Goal: Transaction & Acquisition: Purchase product/service

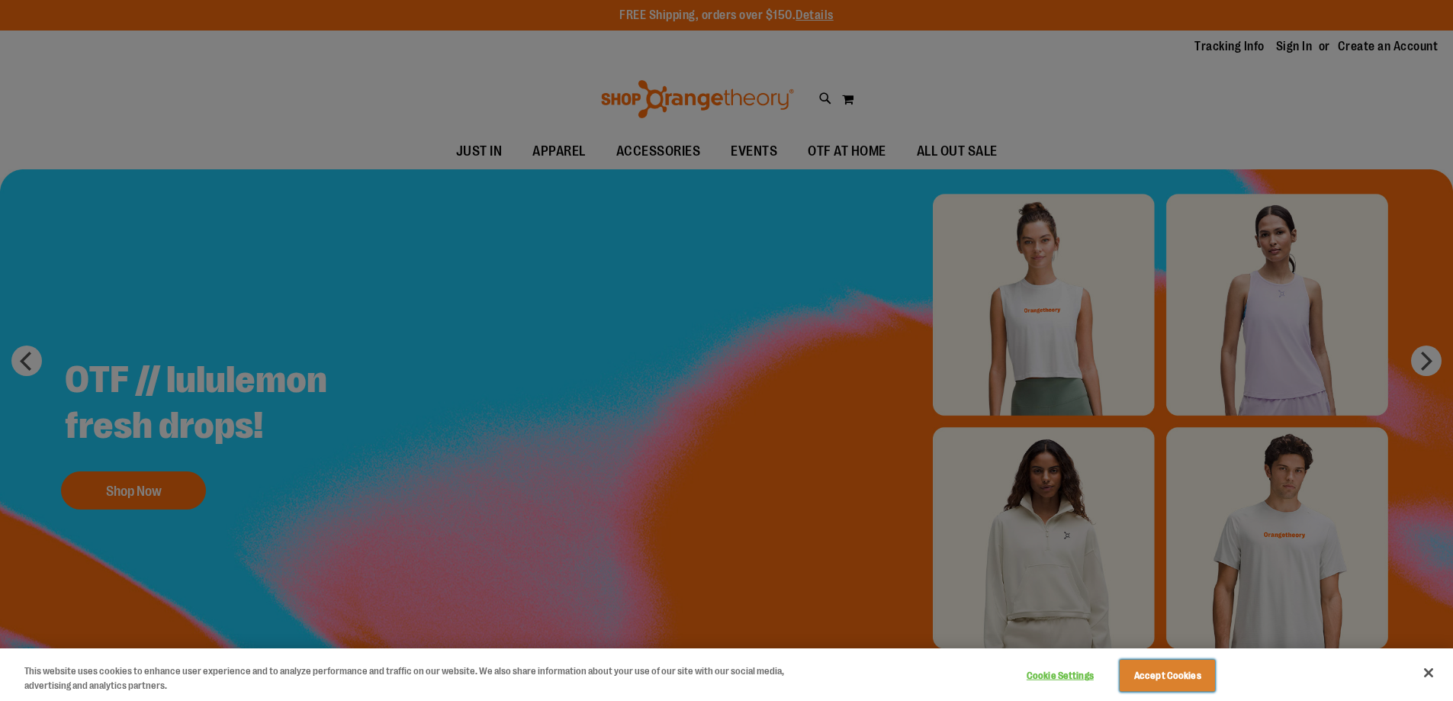
click at [1187, 676] on button "Accept Cookies" at bounding box center [1167, 676] width 95 height 32
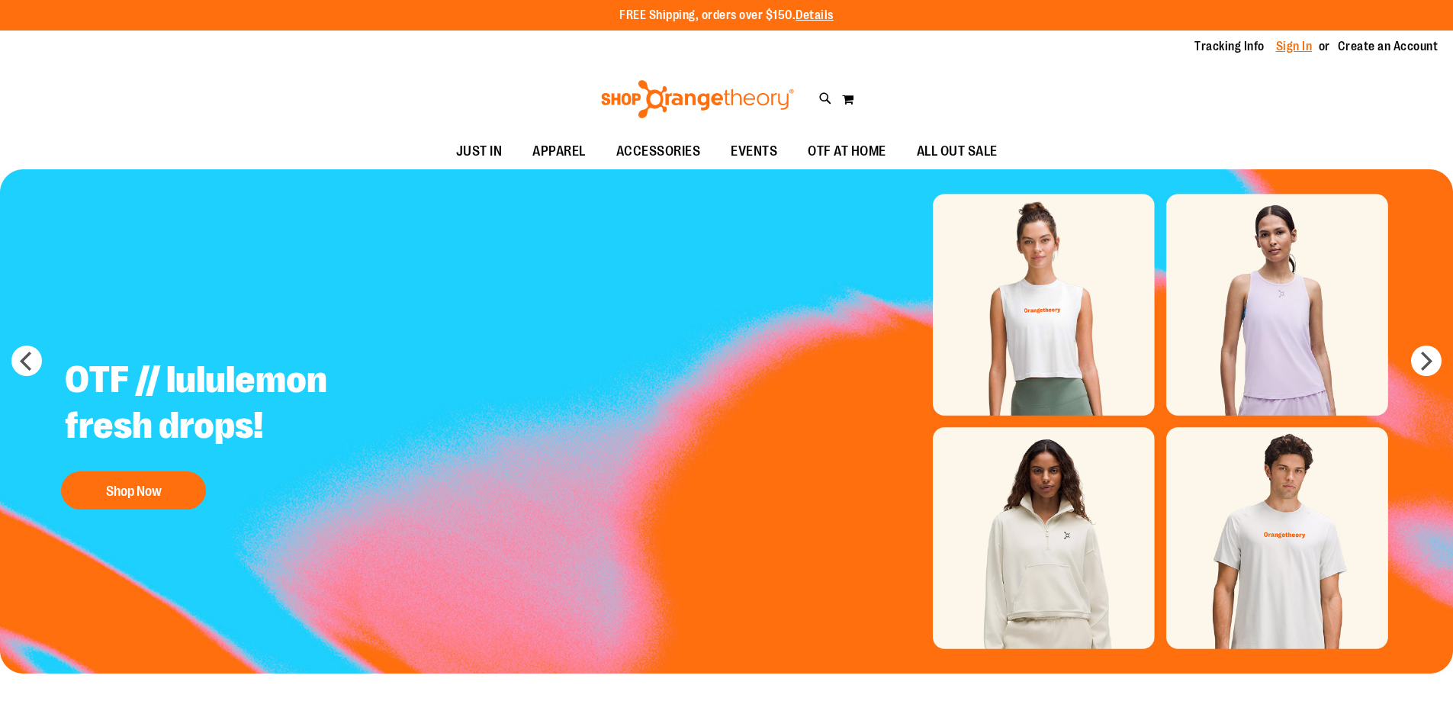
click at [1289, 50] on link "Sign In" at bounding box center [1294, 46] width 37 height 17
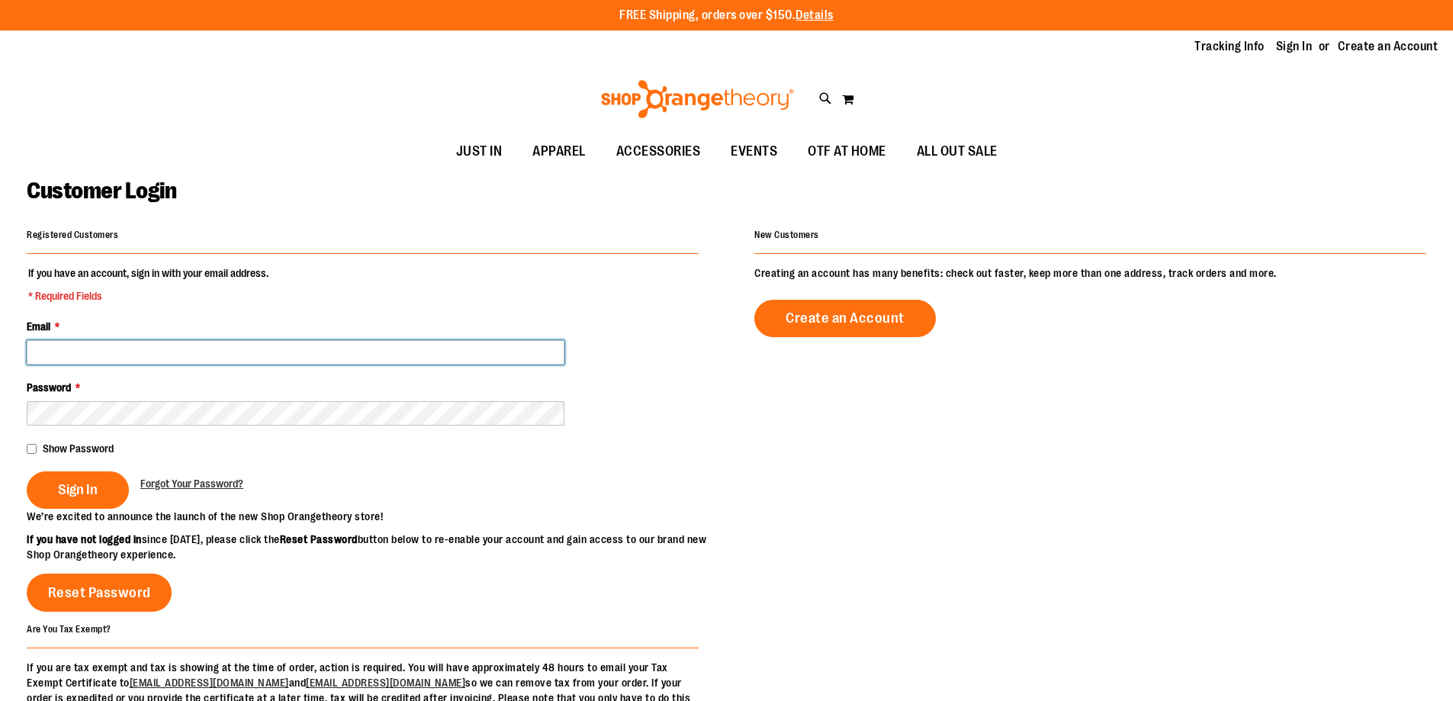
click at [143, 342] on input "Email *" at bounding box center [296, 352] width 538 height 24
type input "**********"
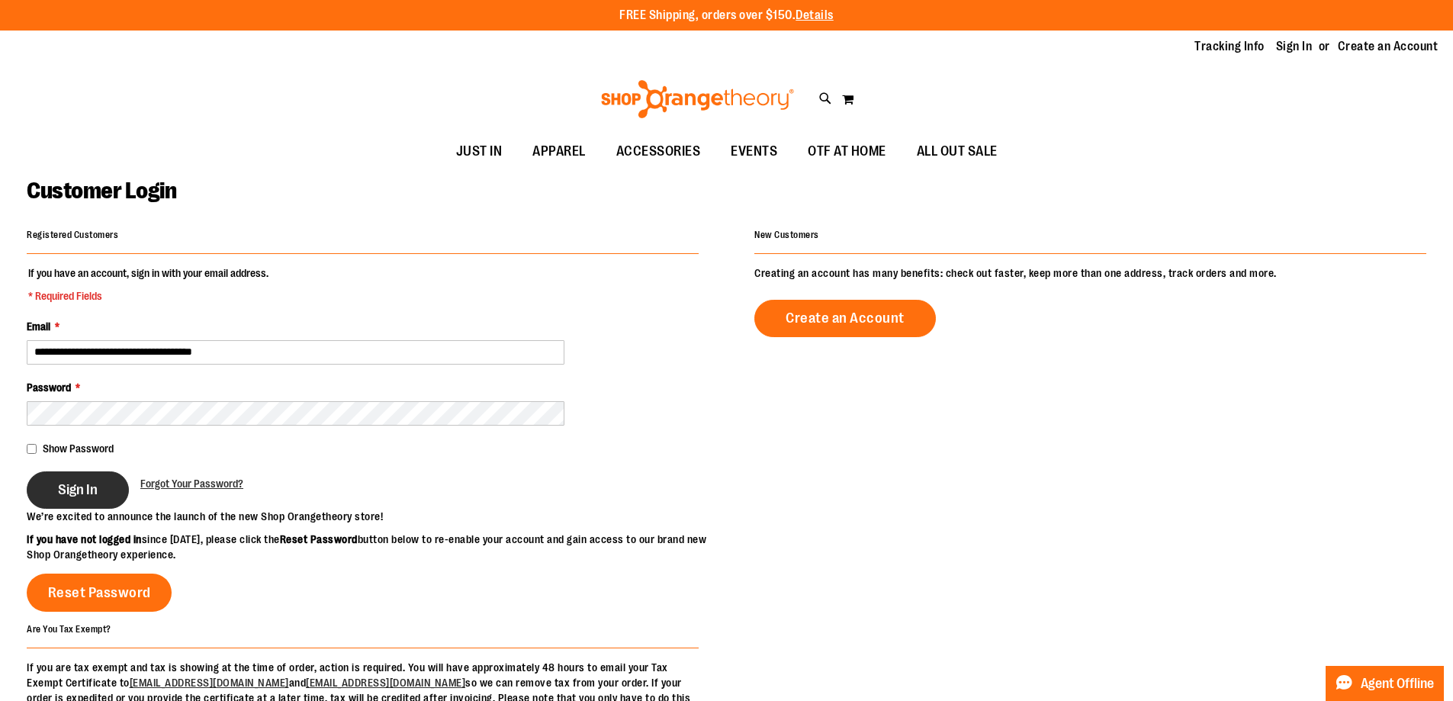
click at [69, 490] on span "Sign In" at bounding box center [78, 489] width 40 height 17
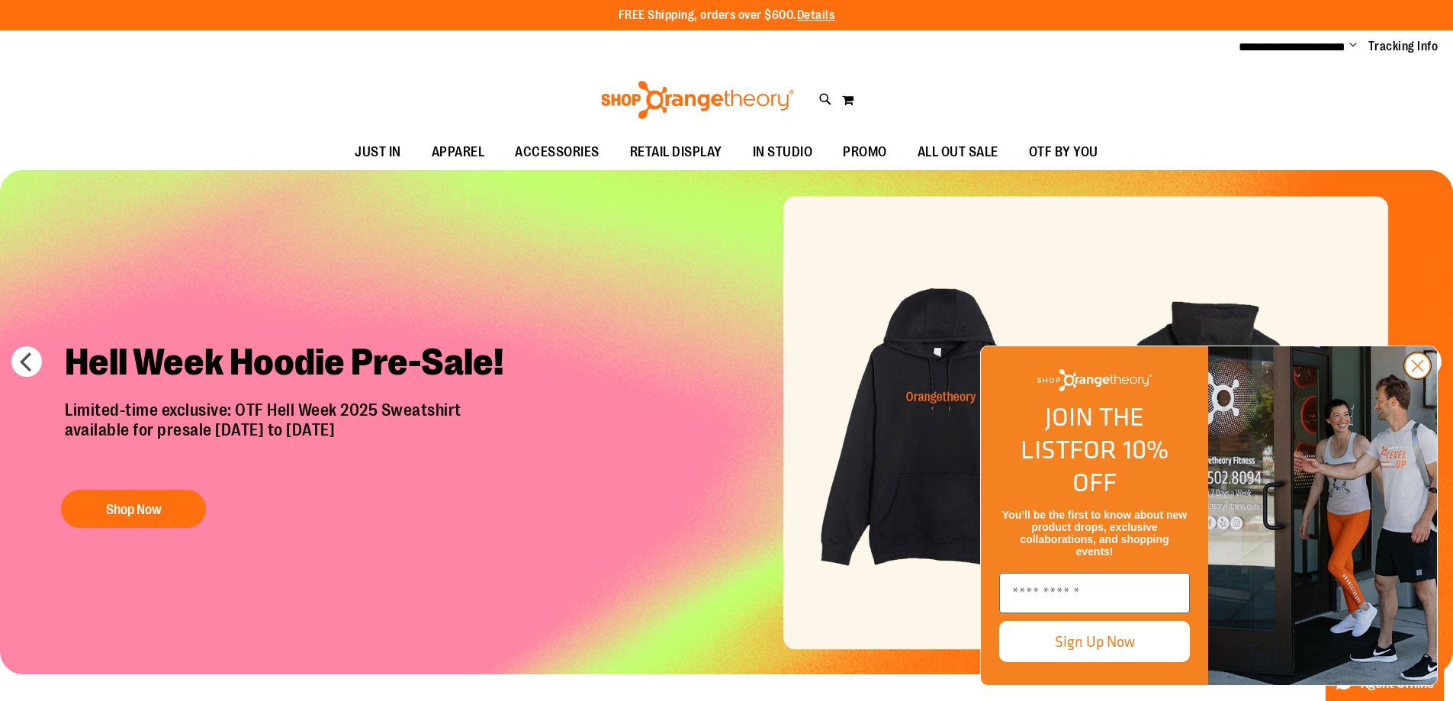
click at [1411, 378] on circle "Close dialog" at bounding box center [1417, 365] width 25 height 25
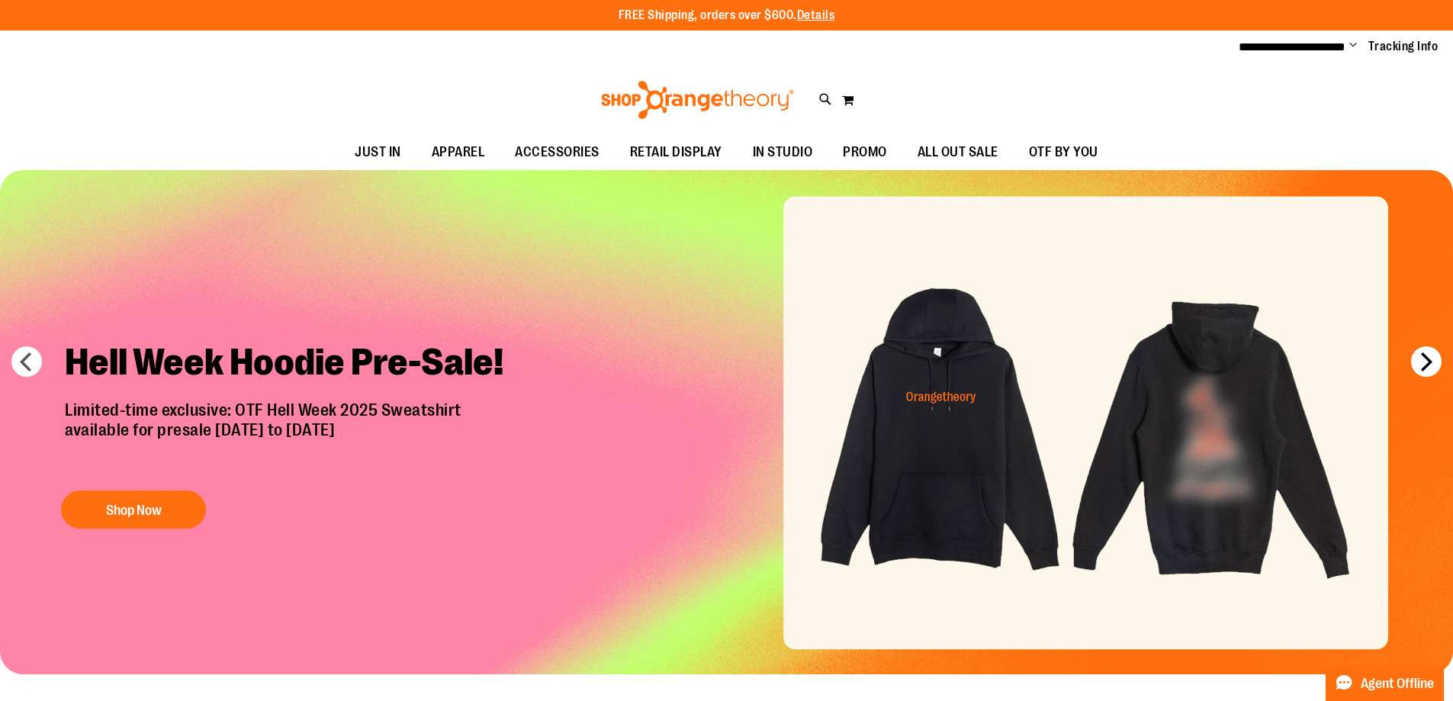
click at [1434, 355] on button "next" at bounding box center [1426, 361] width 31 height 31
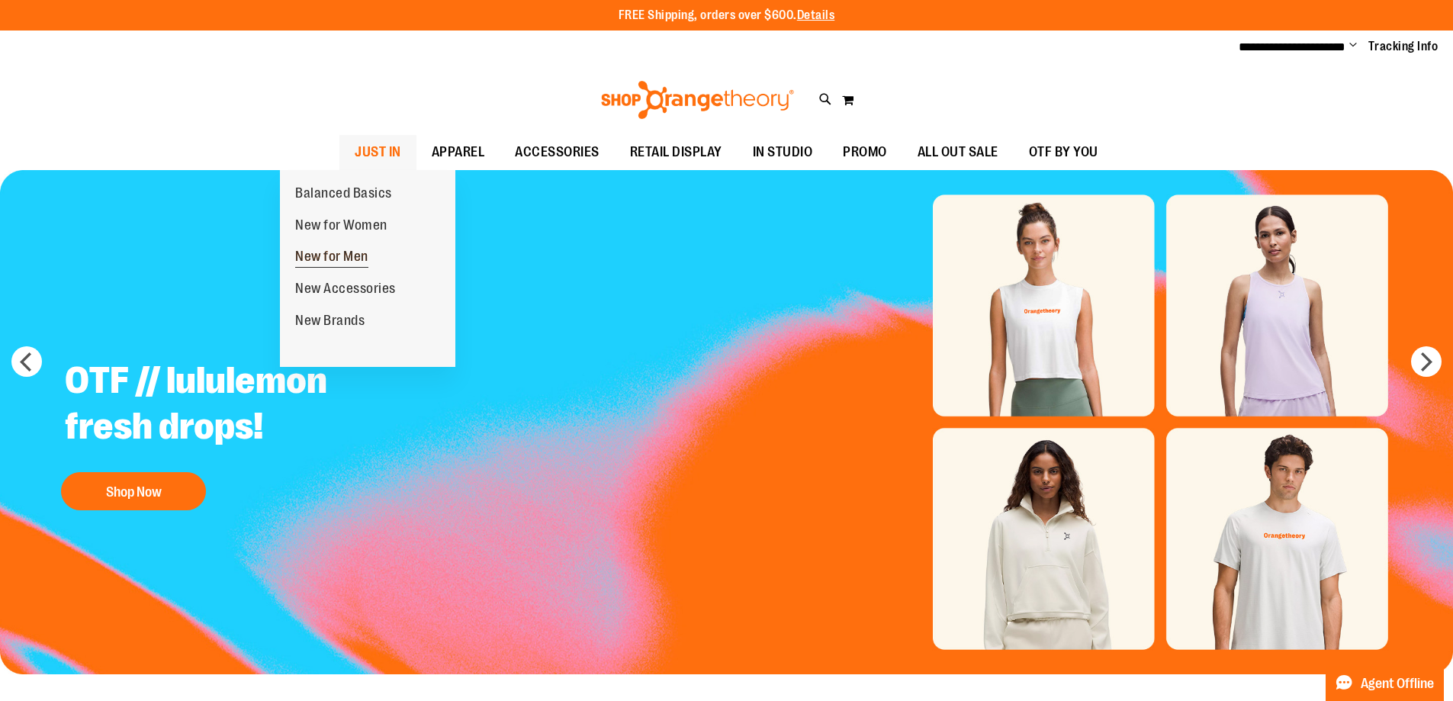
click at [347, 249] on span "New for Men" at bounding box center [331, 258] width 73 height 19
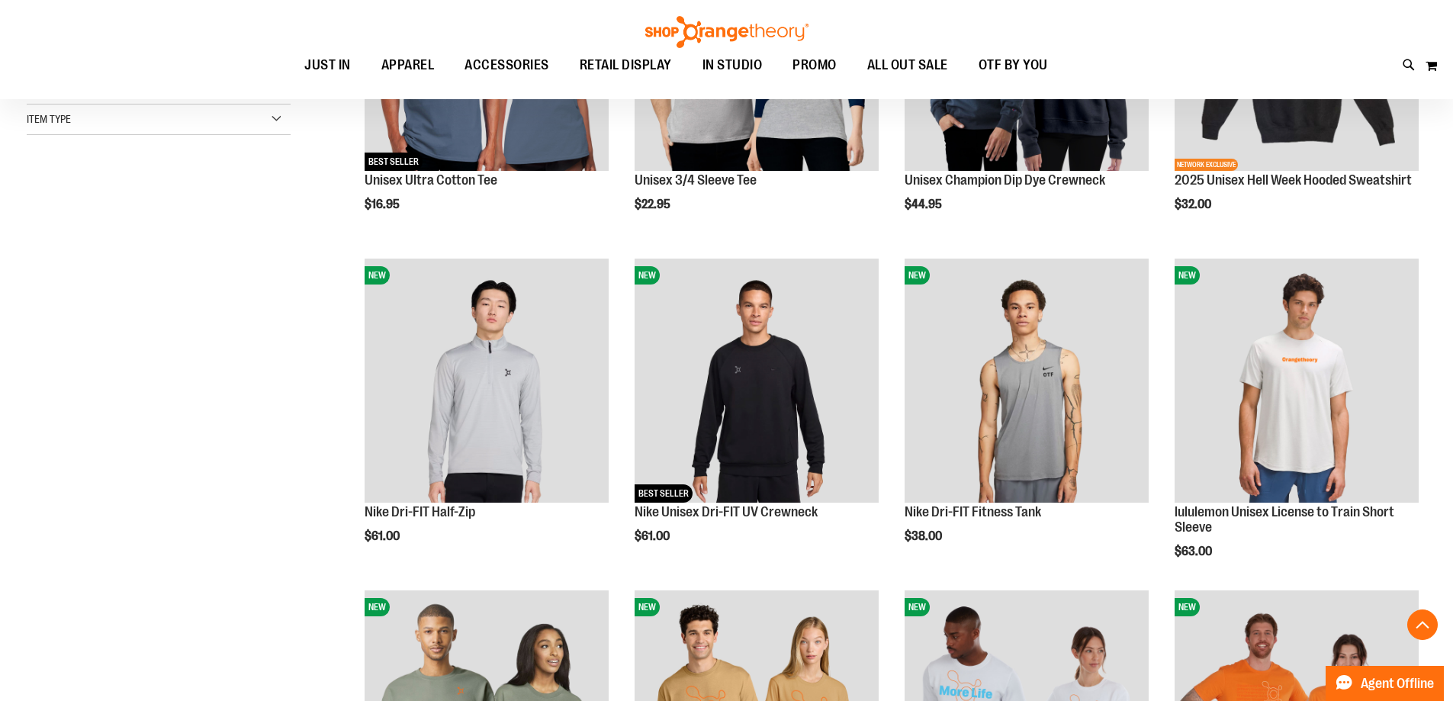
scroll to position [457, 0]
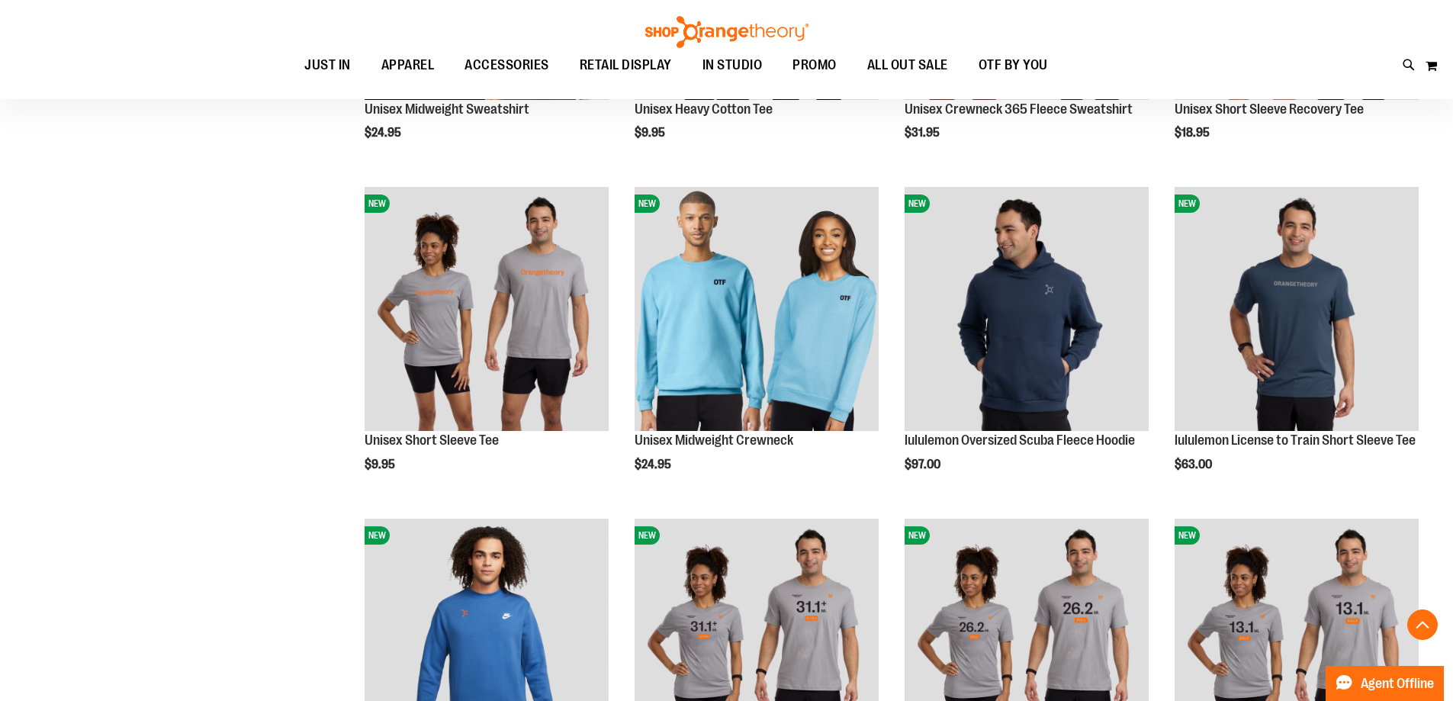
scroll to position [1143, 0]
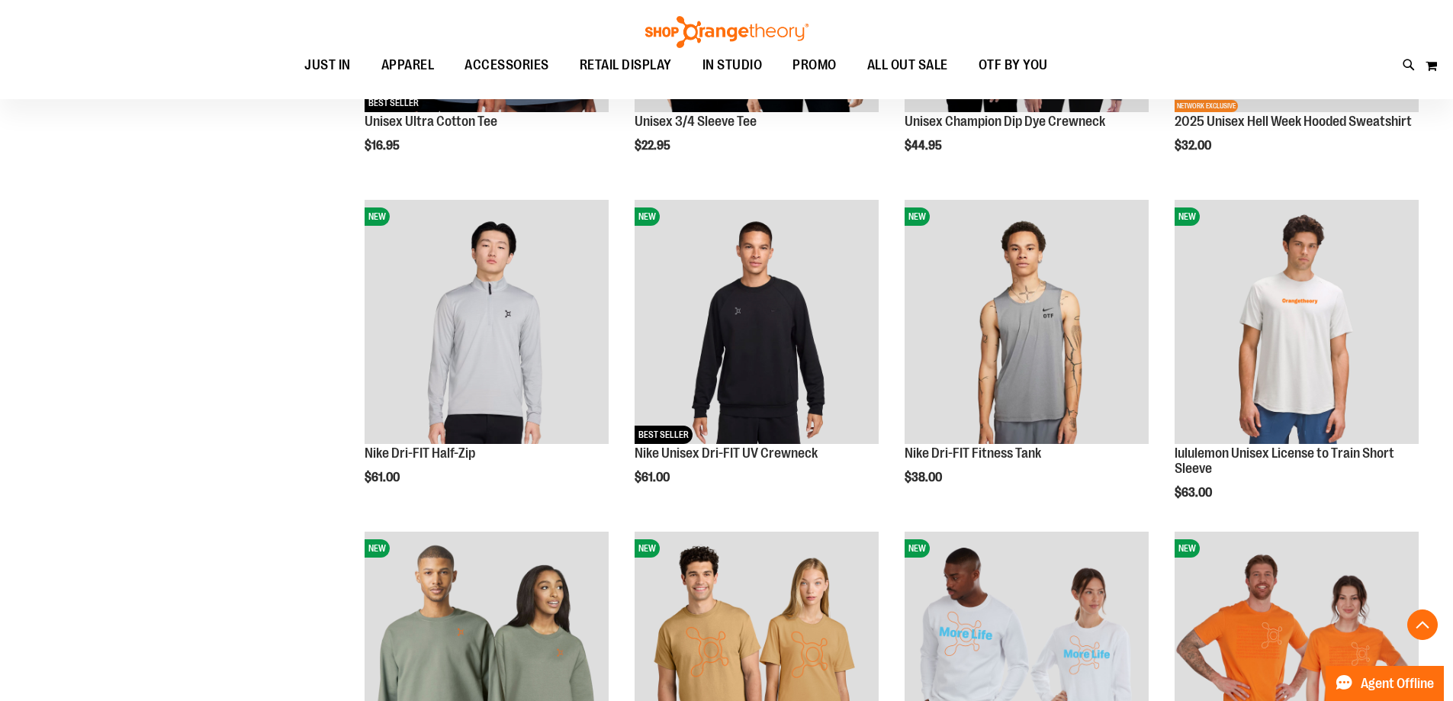
scroll to position [381, 0]
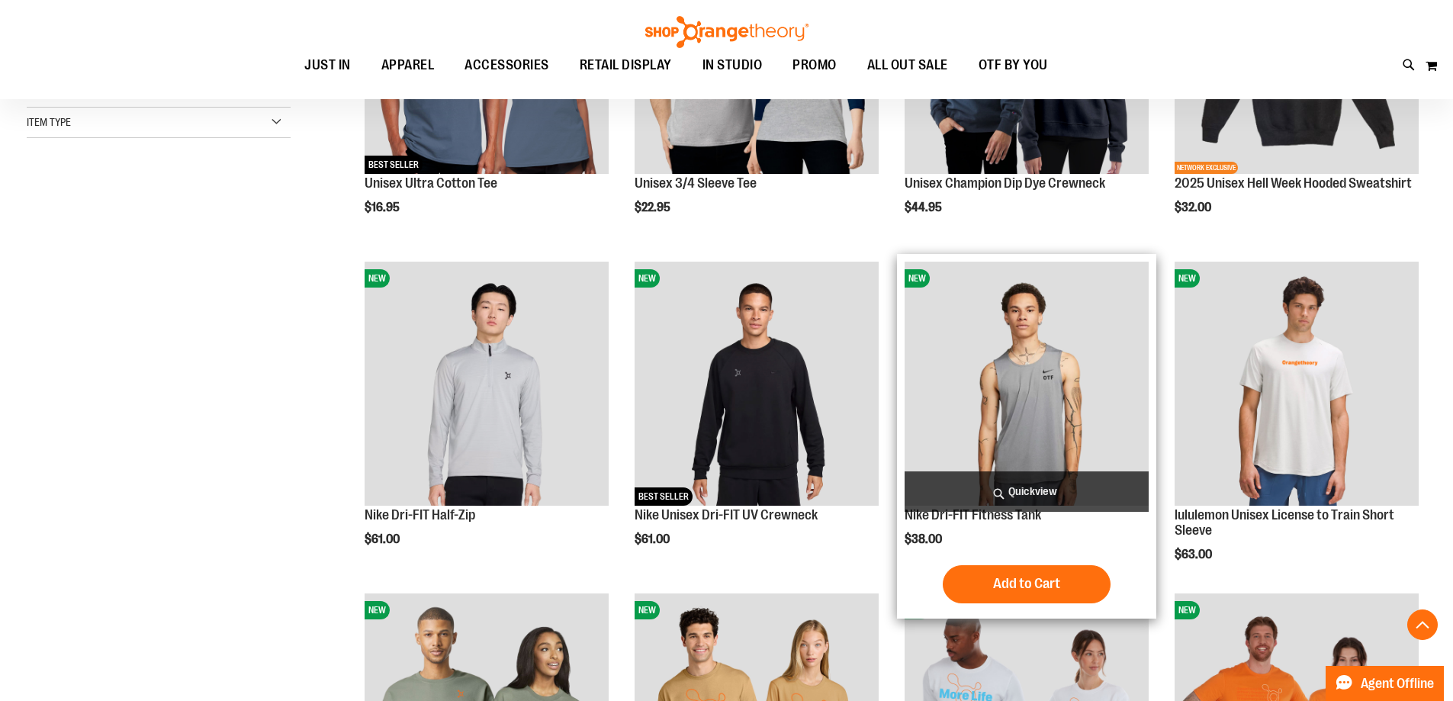
click at [1066, 362] on img "product" at bounding box center [1027, 384] width 244 height 244
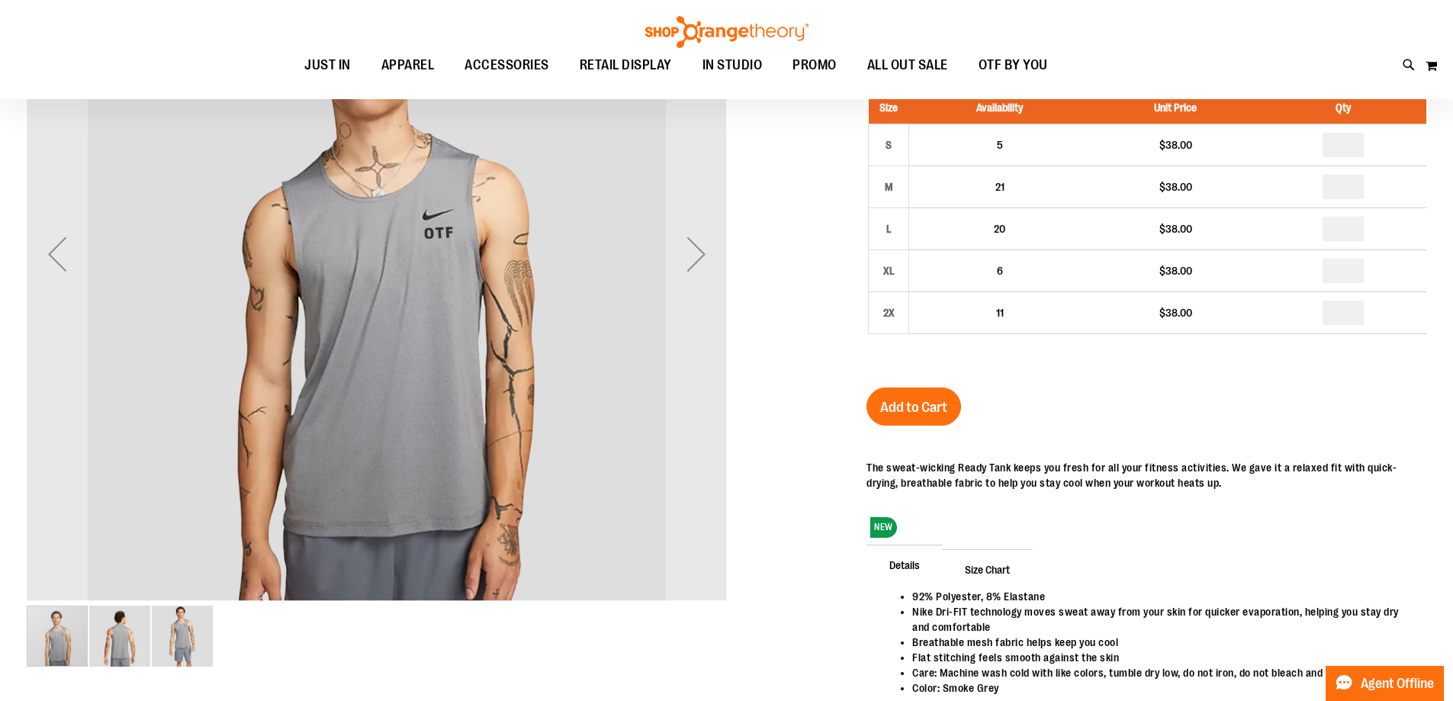
scroll to position [381, 0]
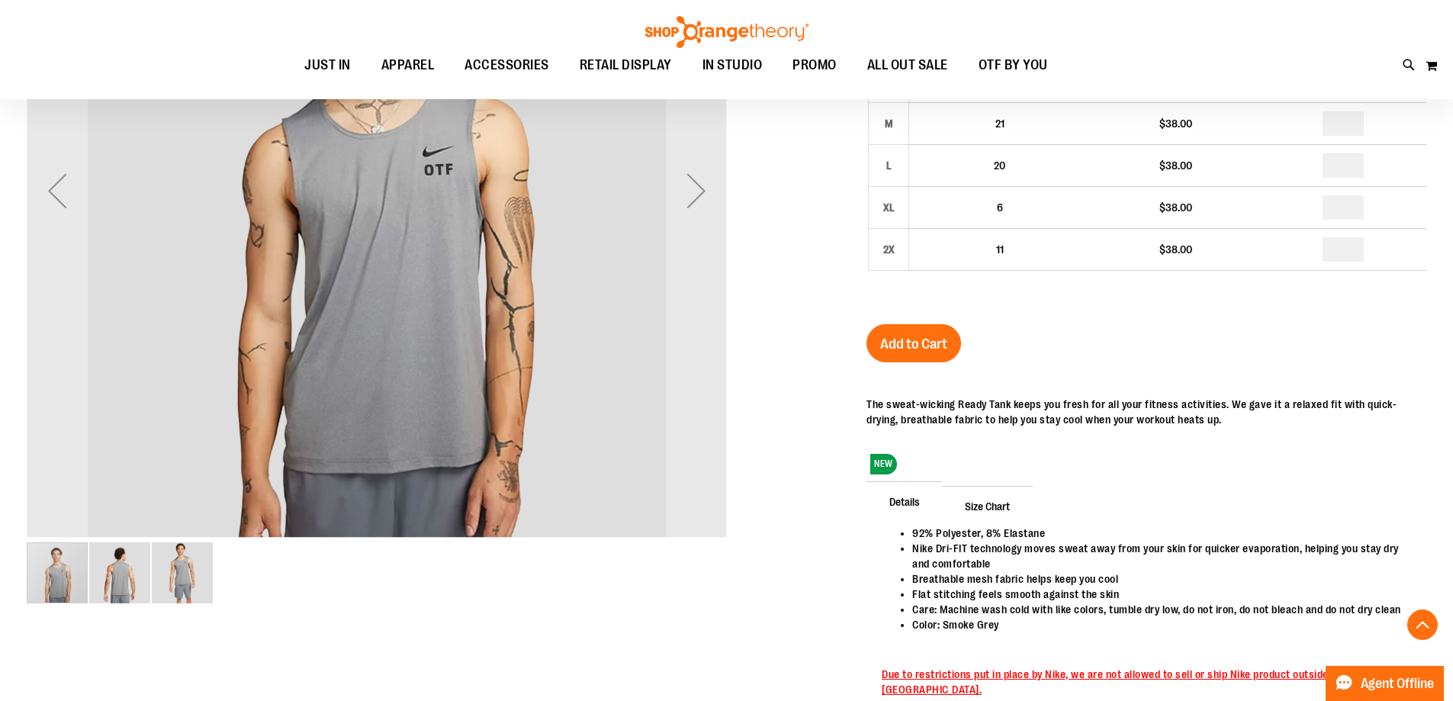
click at [116, 577] on img "image 2 of 3" at bounding box center [119, 572] width 61 height 61
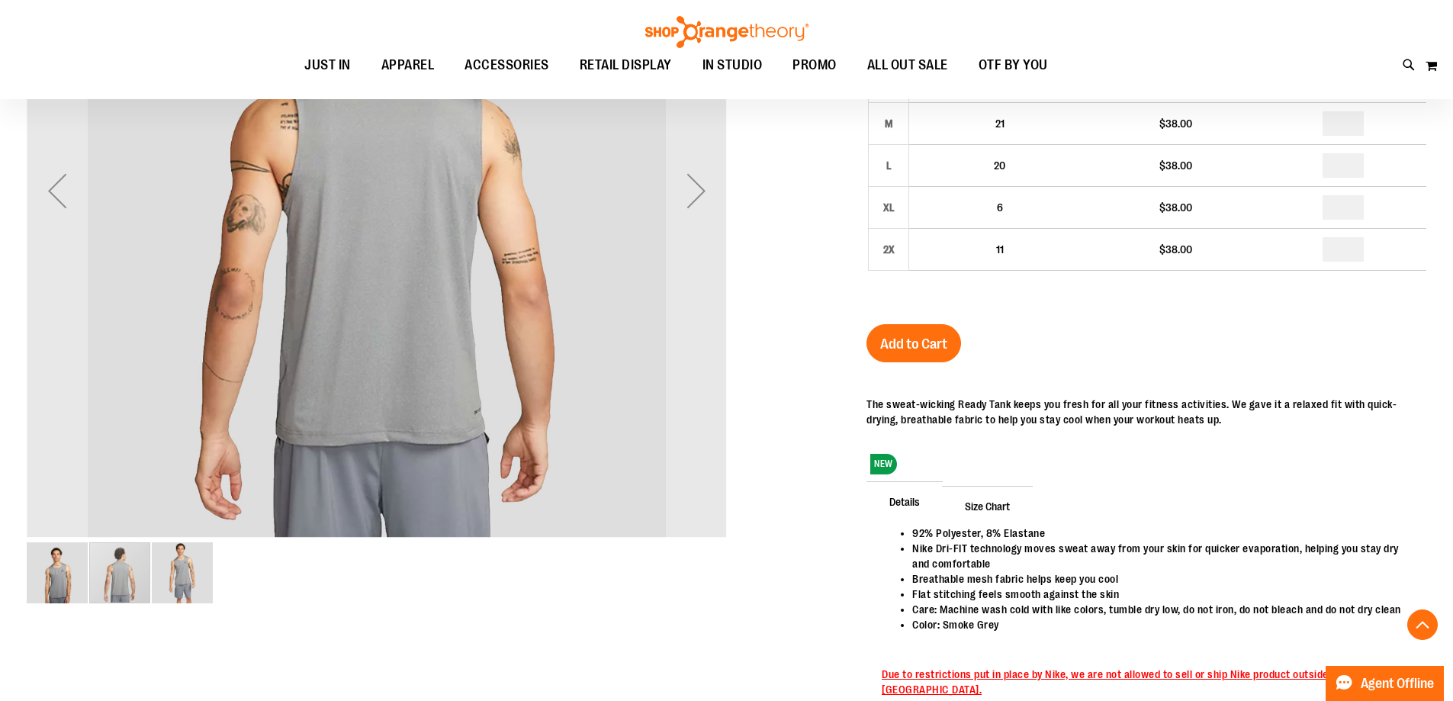
click at [188, 577] on img "image 3 of 3" at bounding box center [182, 572] width 61 height 61
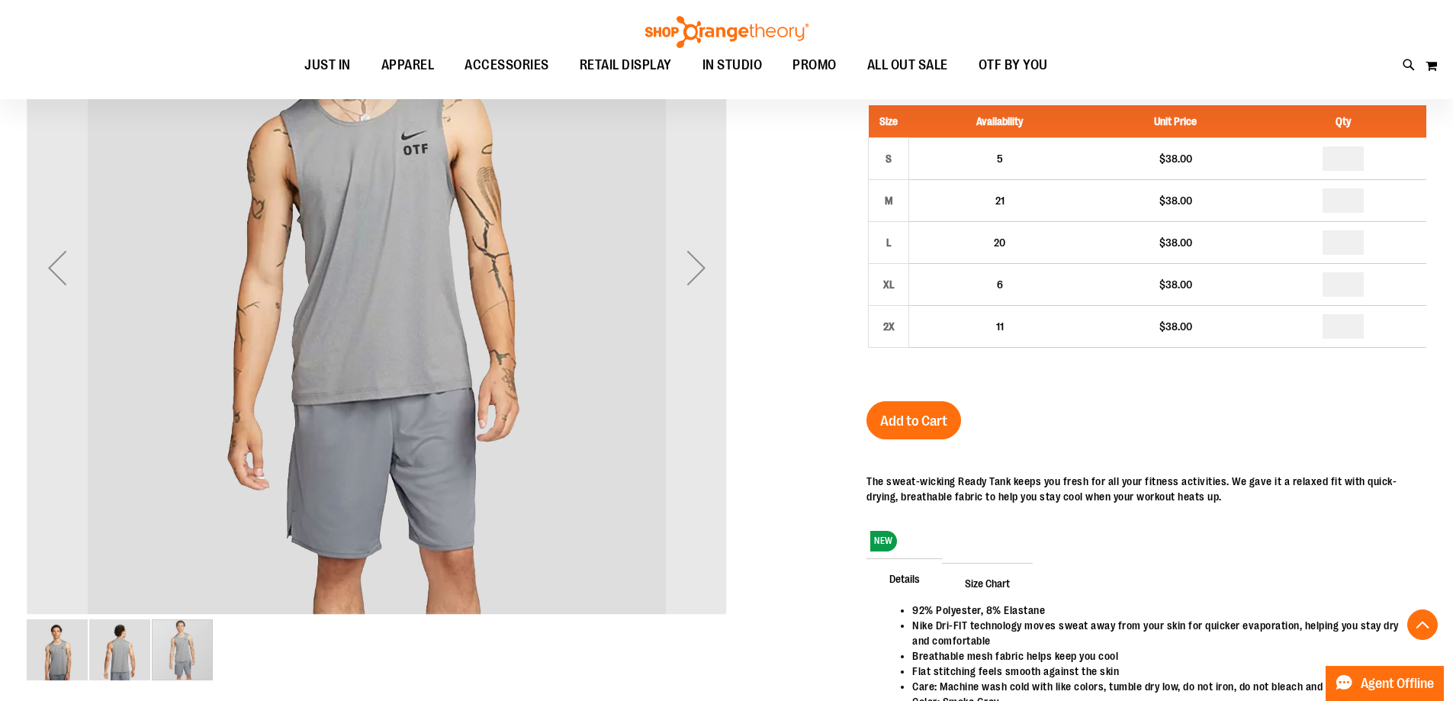
scroll to position [304, 0]
click at [72, 631] on img "image 1 of 3" at bounding box center [57, 649] width 61 height 61
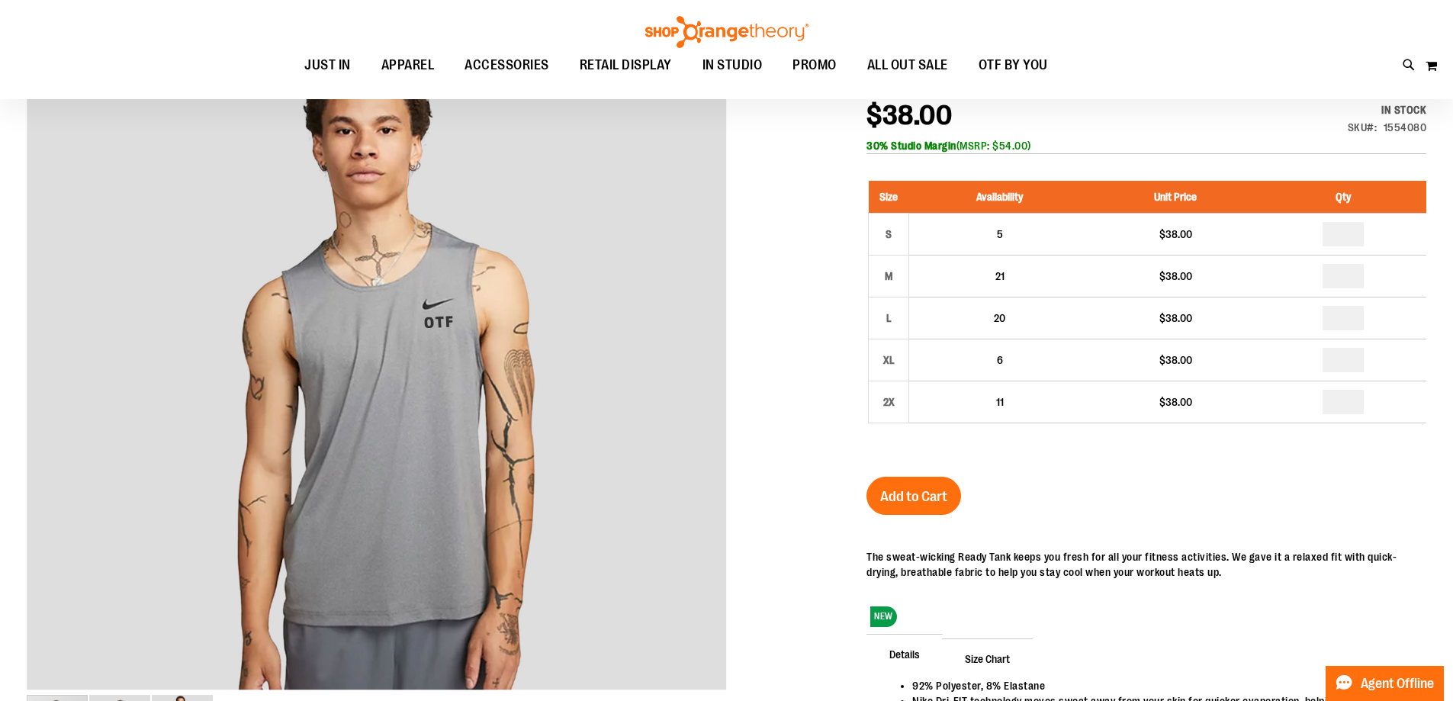
scroll to position [0, 0]
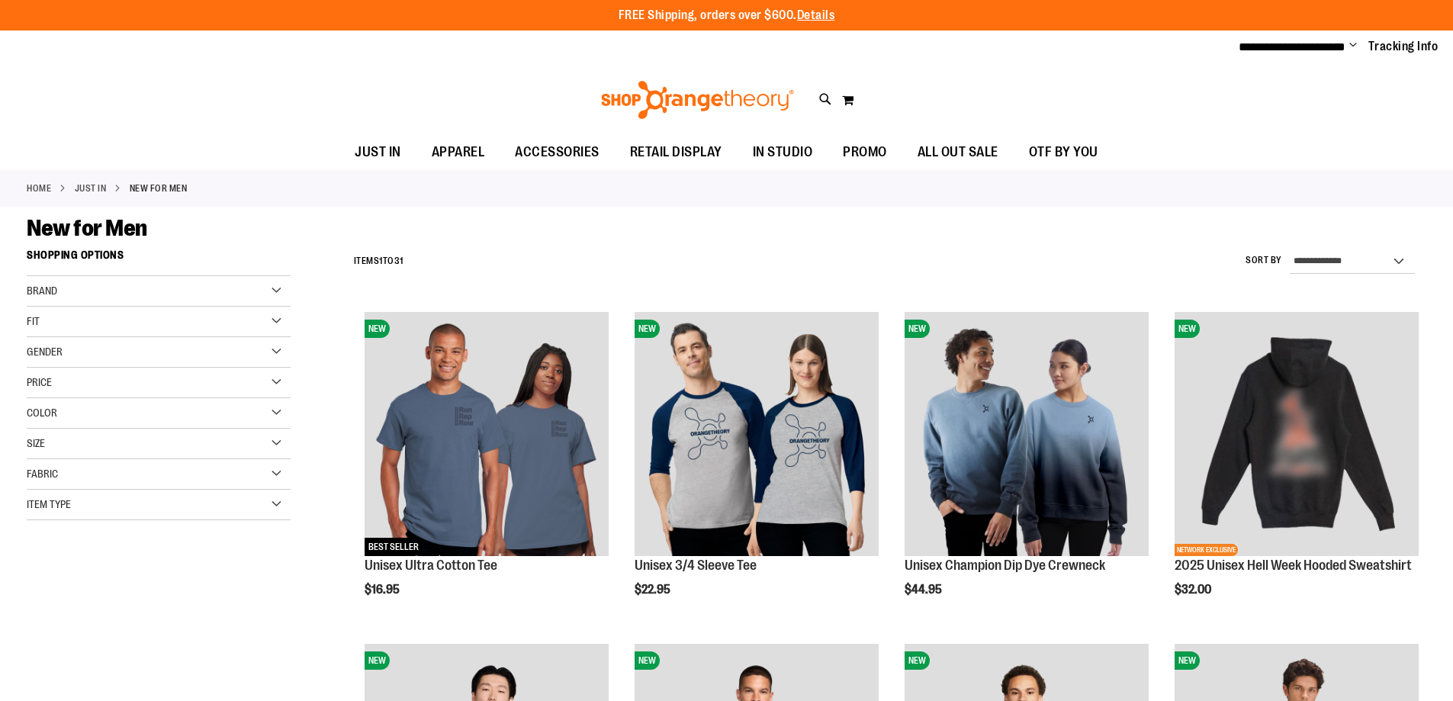
scroll to position [503, 0]
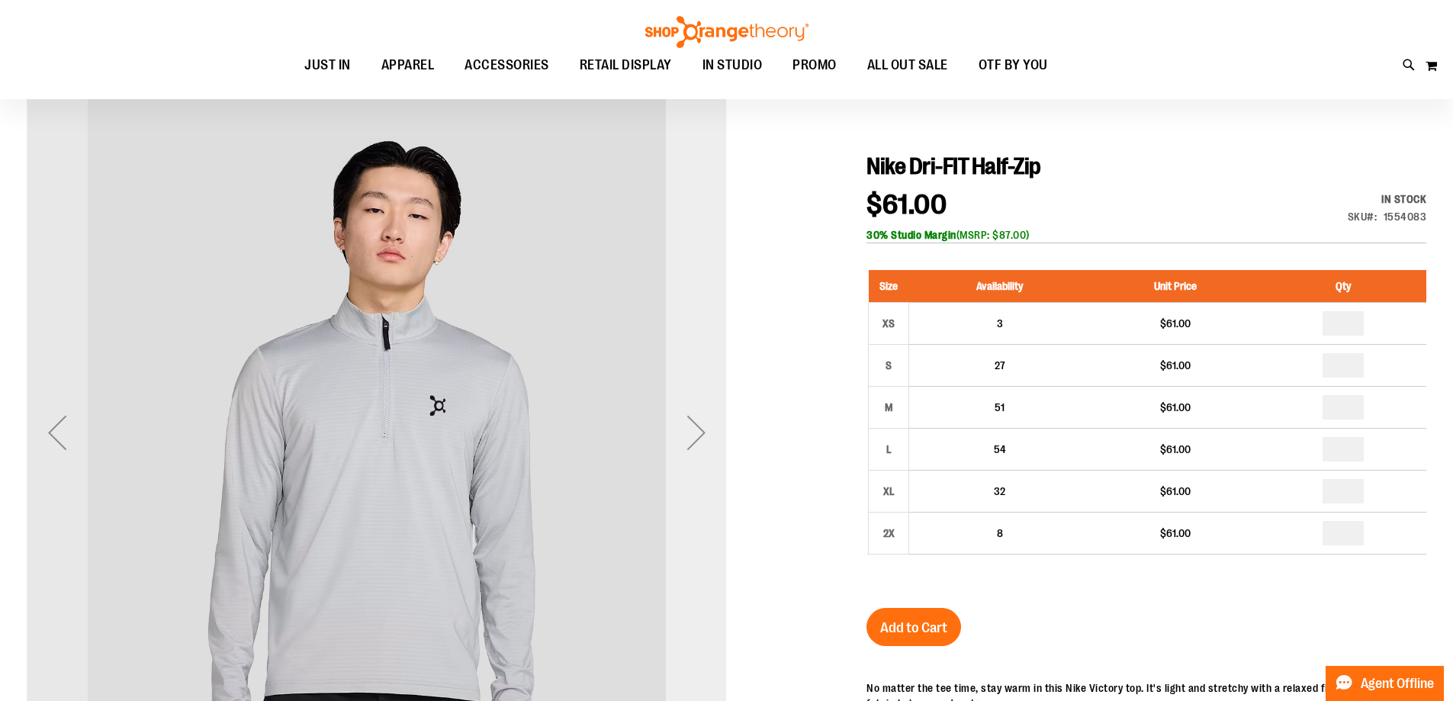
scroll to position [152, 0]
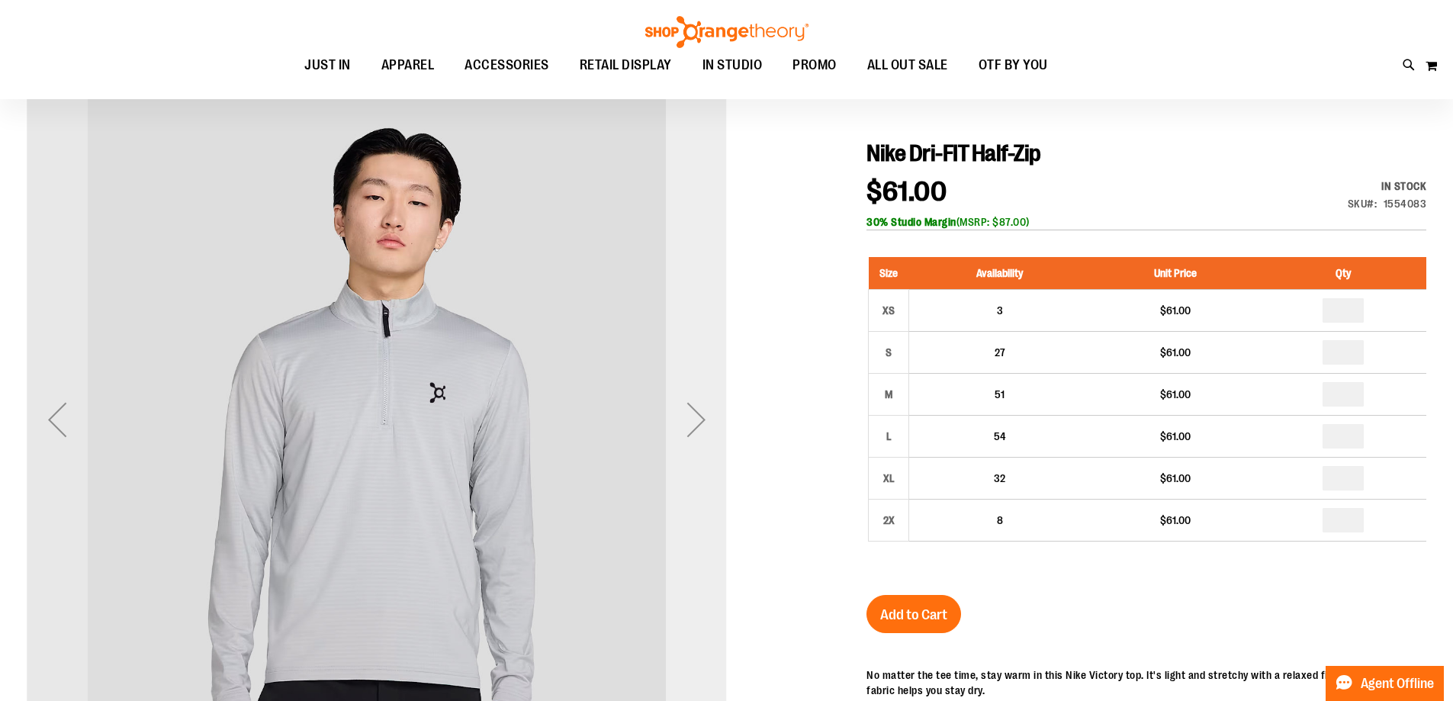
click at [690, 434] on div "Next" at bounding box center [696, 419] width 61 height 61
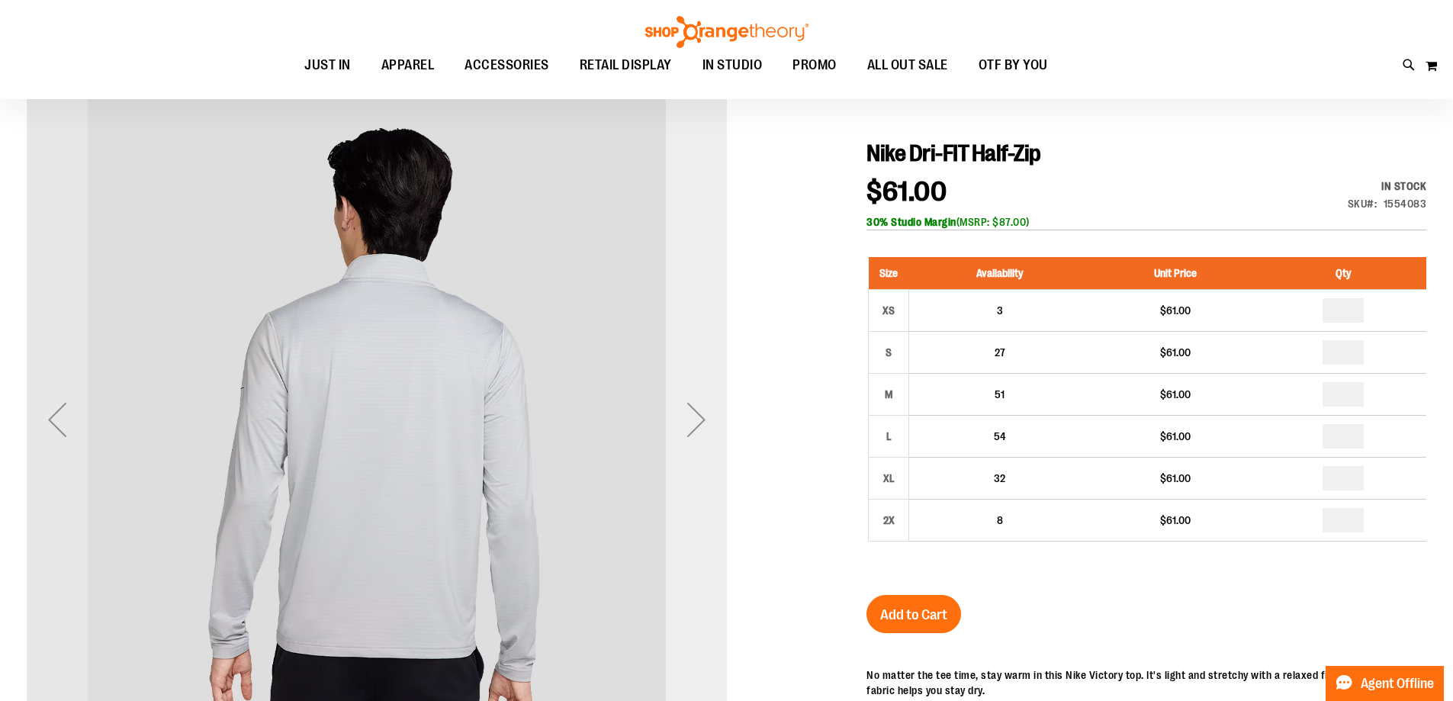
click at [693, 430] on div "Next" at bounding box center [696, 419] width 61 height 61
